Goal: Find specific page/section: Find specific page/section

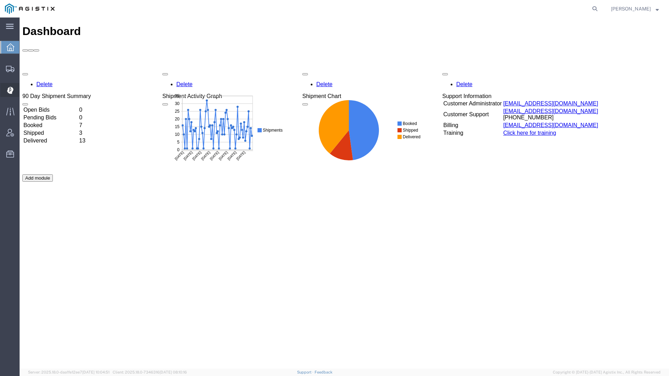
click at [9, 88] on icon at bounding box center [10, 90] width 6 height 7
